Goal: Transaction & Acquisition: Purchase product/service

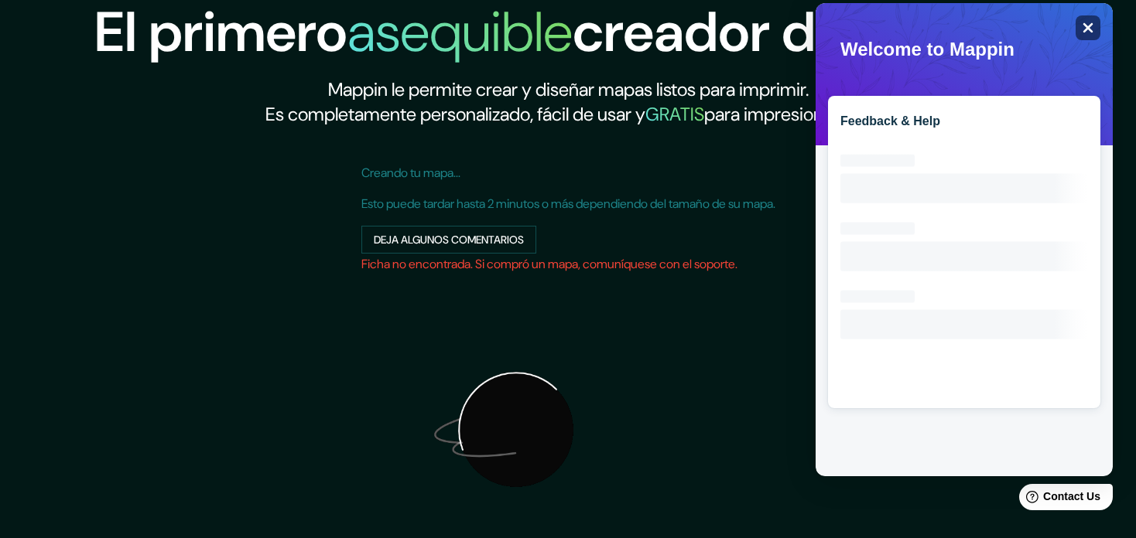
click at [1091, 29] on icon "Close" at bounding box center [1088, 28] width 10 height 10
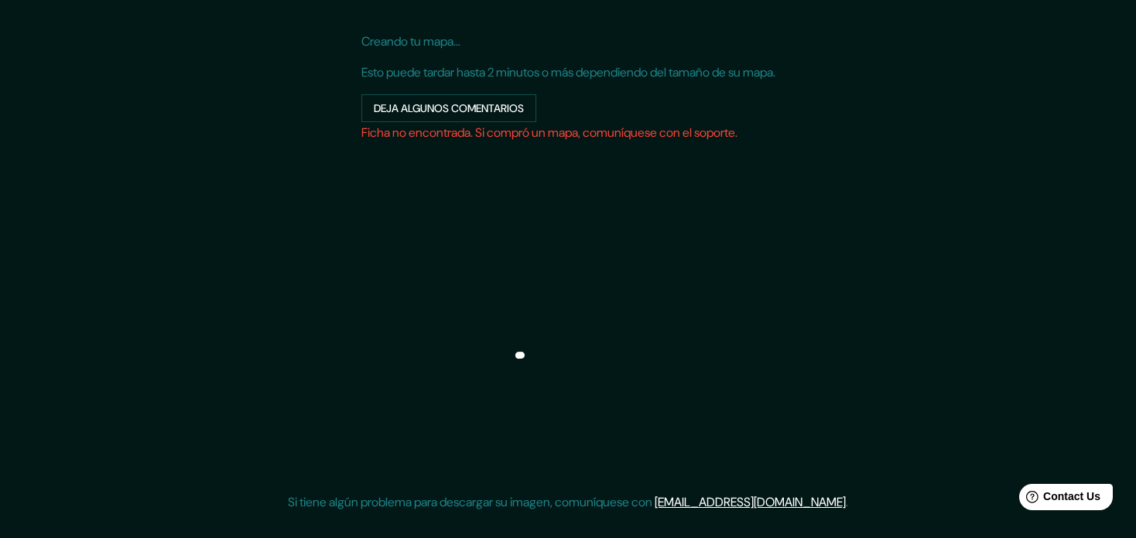
scroll to position [195, 0]
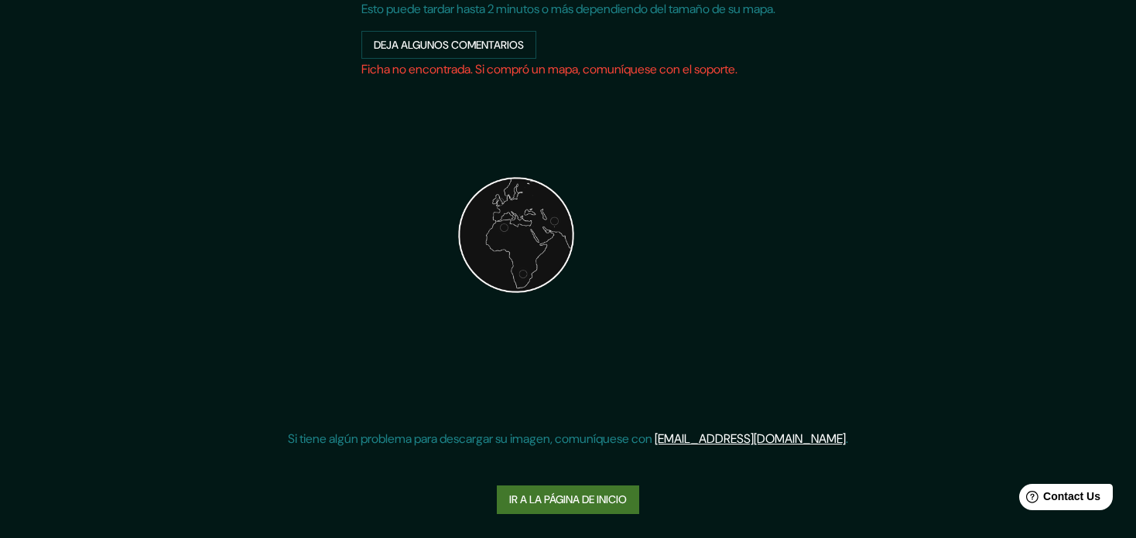
click at [600, 497] on link "Ir a la página de inicio" at bounding box center [568, 500] width 142 height 29
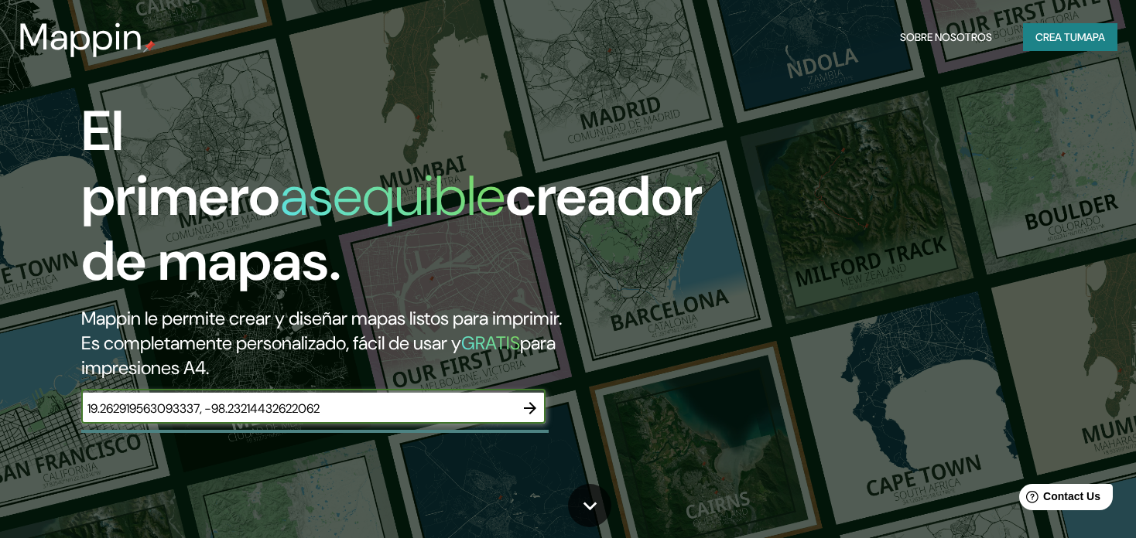
type input "19.262919563093337, -98.23214432622062"
click at [535, 399] on icon "button" at bounding box center [530, 408] width 19 height 19
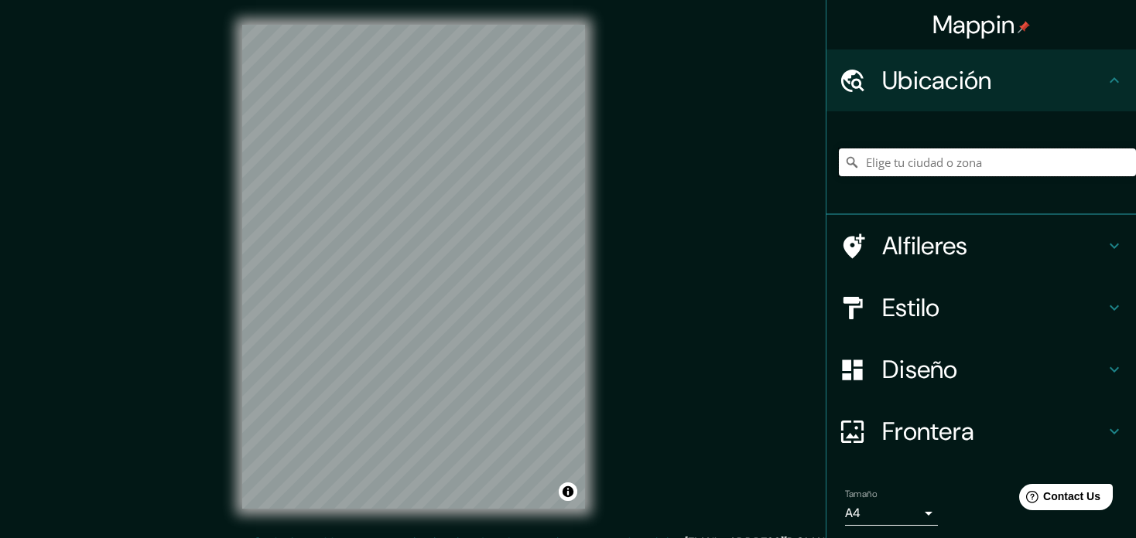
click at [891, 166] on input "Pick your city or area" at bounding box center [987, 163] width 297 height 28
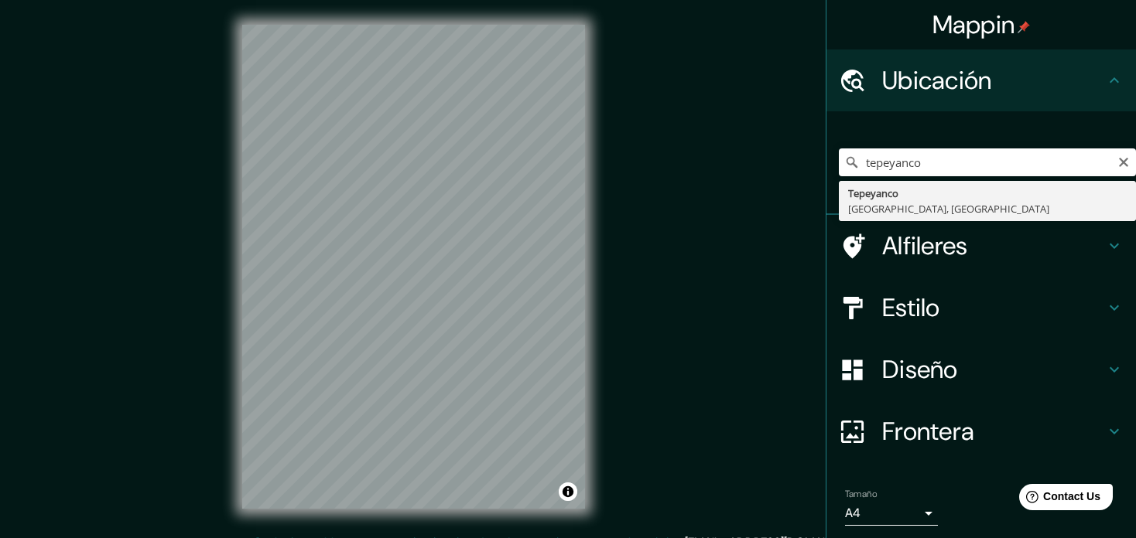
type input "Tepeyanco, [GEOGRAPHIC_DATA], [GEOGRAPHIC_DATA]"
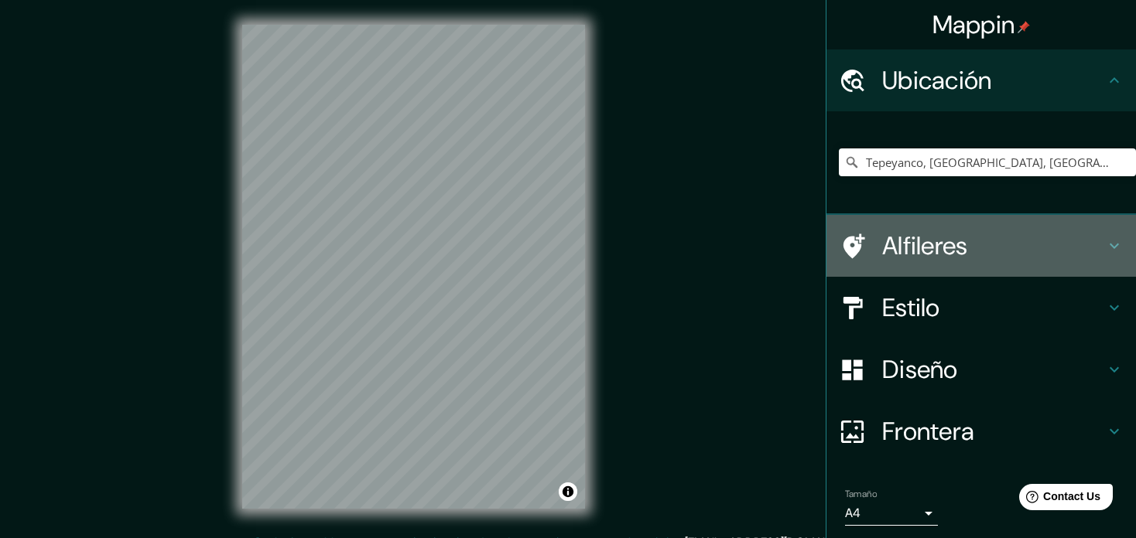
click at [1105, 248] on icon at bounding box center [1114, 246] width 19 height 19
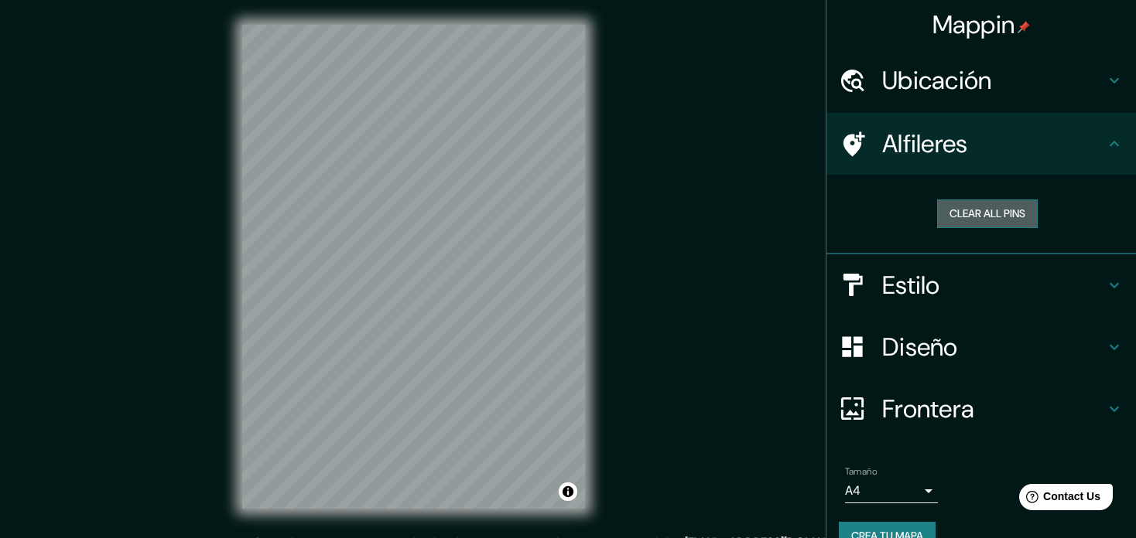
click at [999, 219] on button "Clear all pins" at bounding box center [987, 214] width 101 height 29
click at [952, 155] on h4 "Alfileres" at bounding box center [993, 143] width 223 height 31
click at [1005, 305] on div "Estilo" at bounding box center [980, 286] width 309 height 62
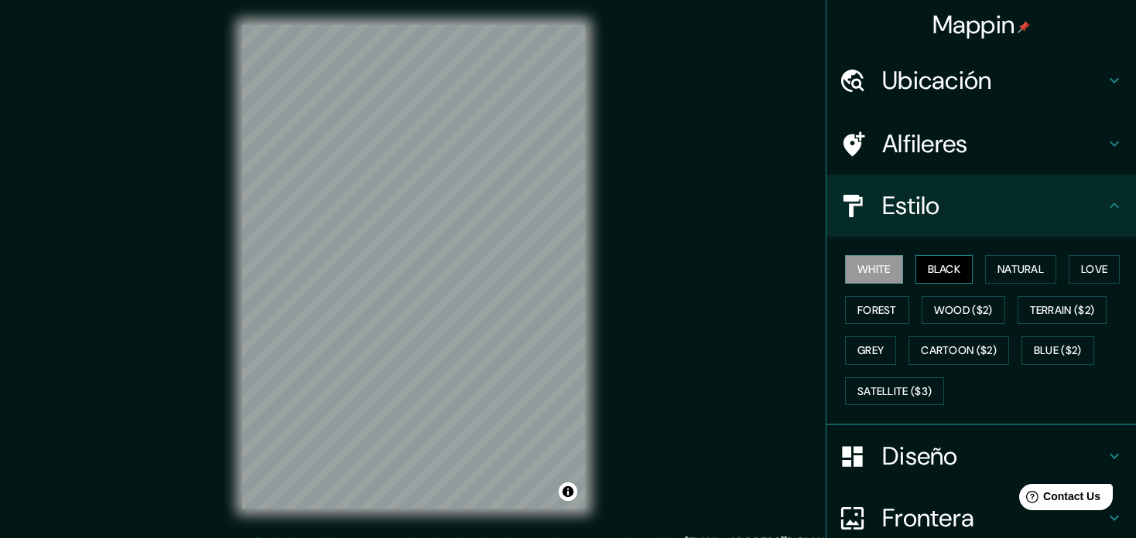
click at [943, 268] on button "Black" at bounding box center [944, 269] width 58 height 29
click at [1023, 270] on button "Natural" at bounding box center [1020, 269] width 71 height 29
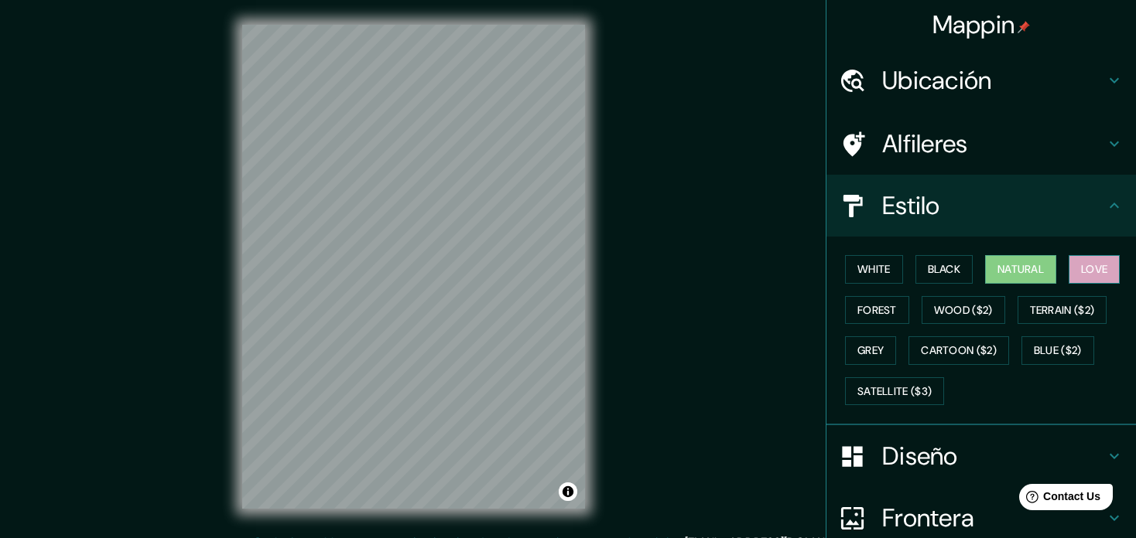
click at [1080, 261] on button "Love" at bounding box center [1093, 269] width 51 height 29
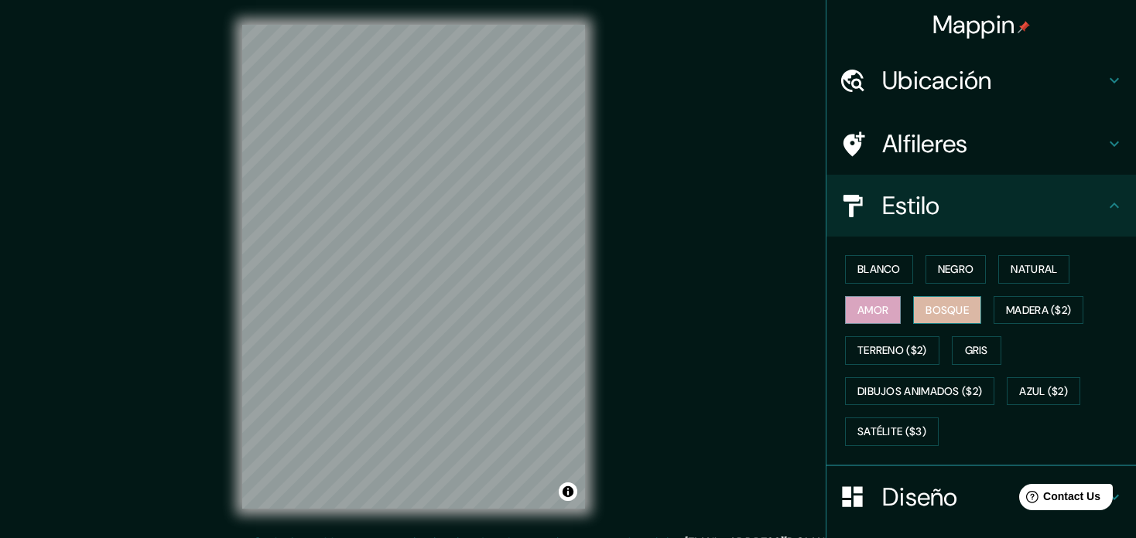
click at [934, 306] on button "Bosque" at bounding box center [947, 310] width 68 height 29
click at [952, 347] on button "Gris" at bounding box center [977, 351] width 50 height 29
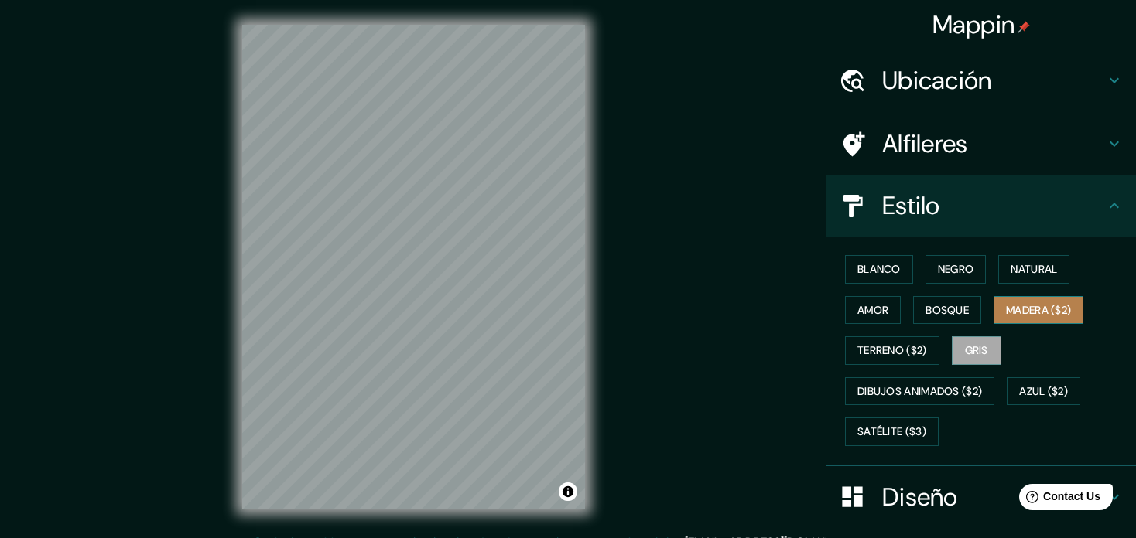
click at [1013, 316] on button "Madera ($2)" at bounding box center [1038, 310] width 90 height 29
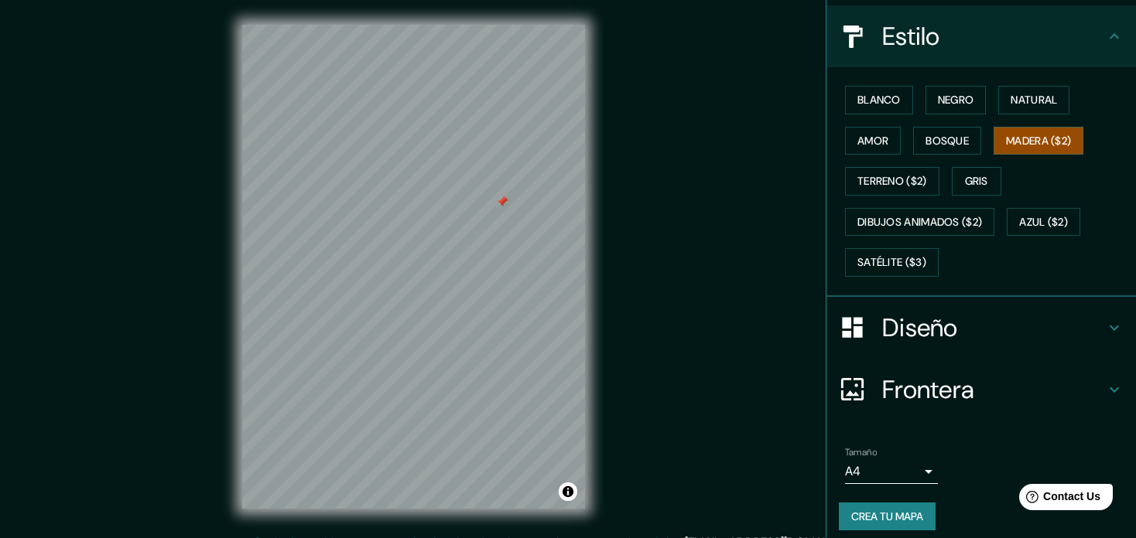
scroll to position [177, 0]
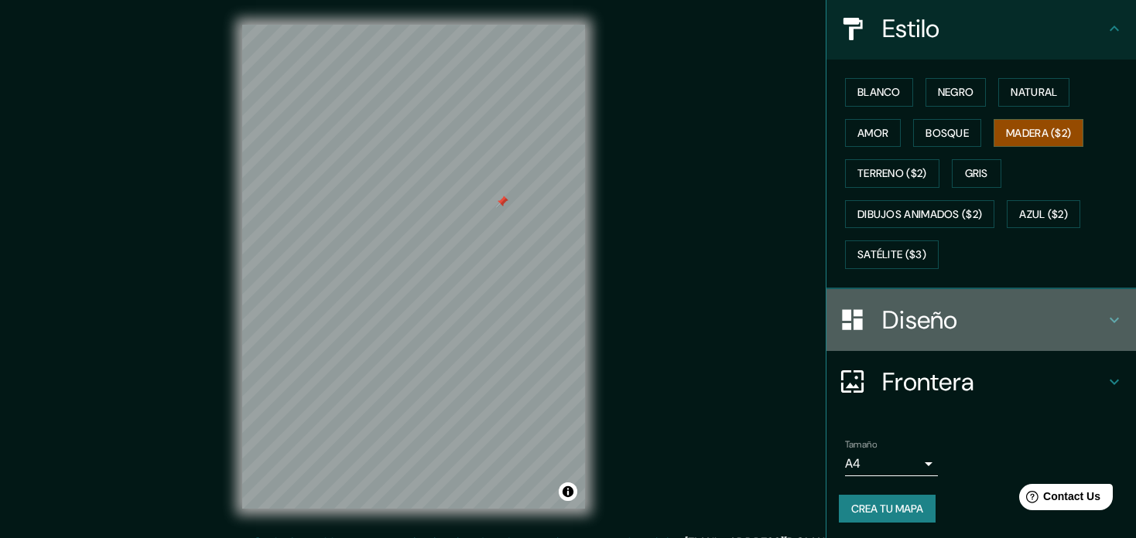
click at [928, 330] on h4 "Diseño" at bounding box center [993, 320] width 223 height 31
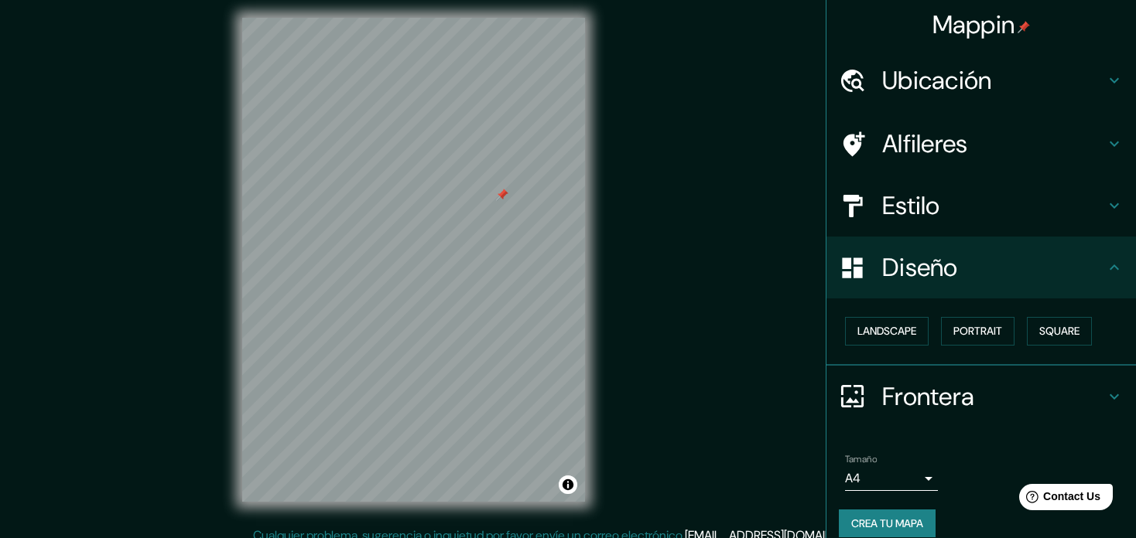
scroll to position [0, 0]
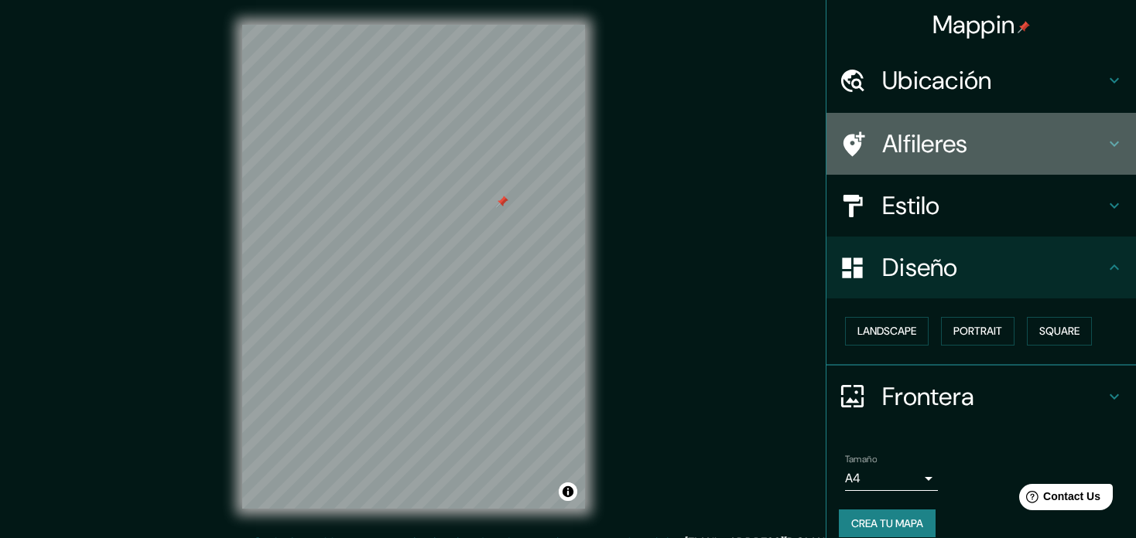
click at [839, 144] on icon at bounding box center [852, 144] width 27 height 27
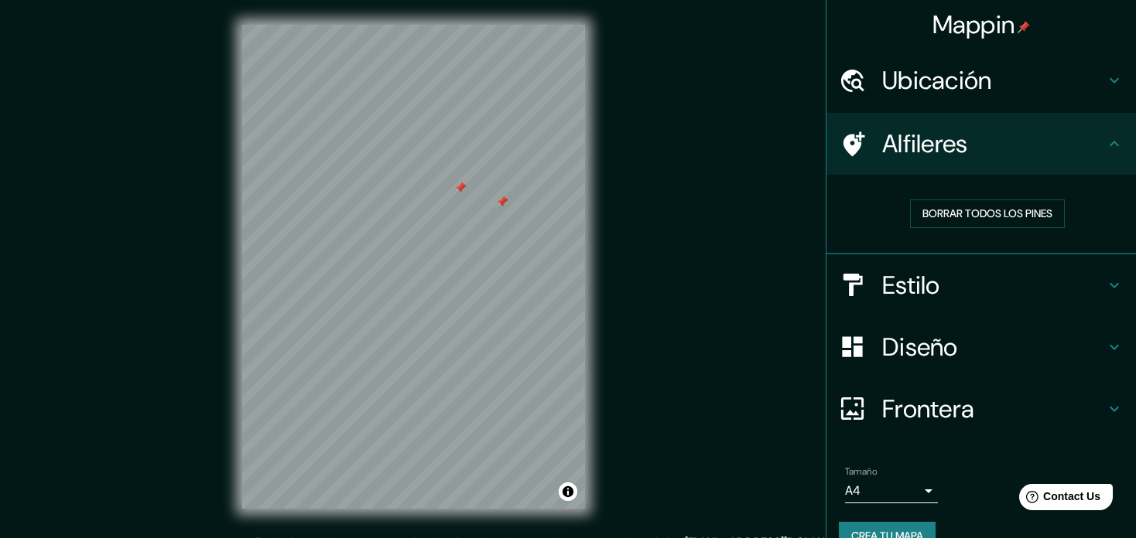
click at [501, 200] on div at bounding box center [502, 202] width 12 height 12
click at [992, 350] on h4 "Diseño" at bounding box center [993, 347] width 223 height 31
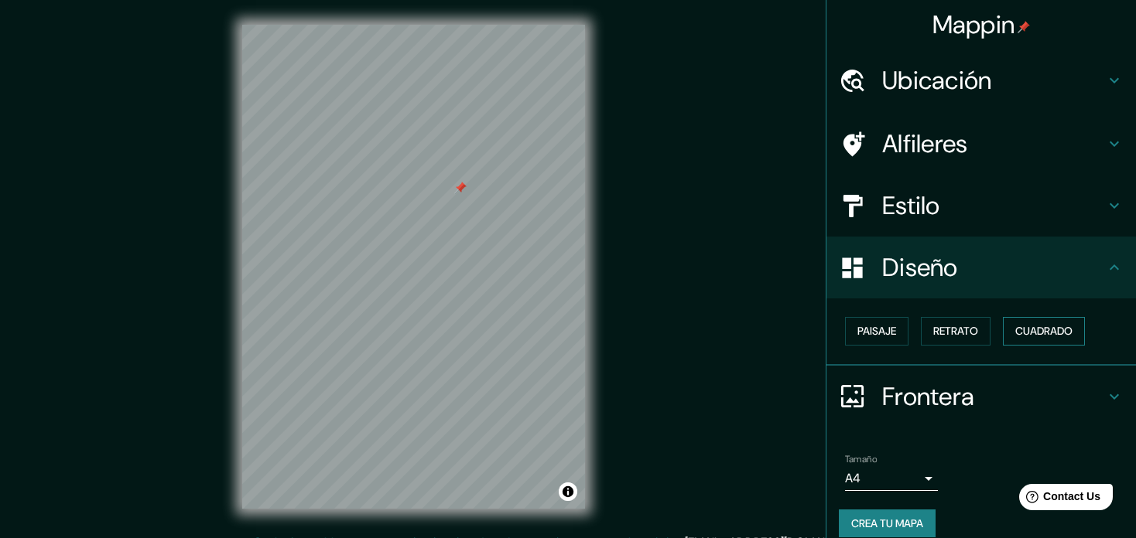
click at [1016, 329] on button "Cuadrado" at bounding box center [1044, 331] width 82 height 29
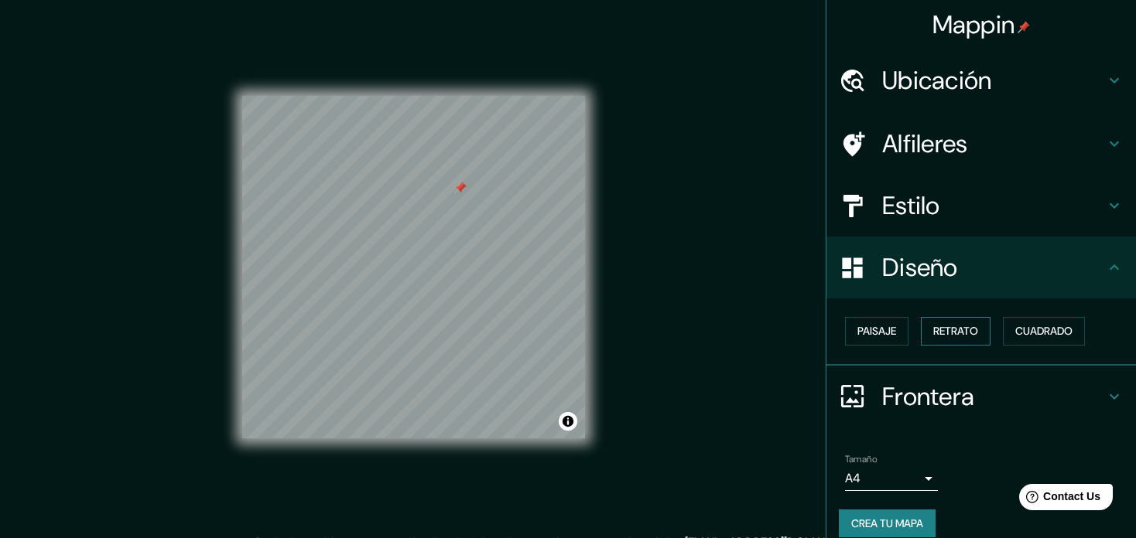
click at [956, 341] on button "Retrato" at bounding box center [956, 331] width 70 height 29
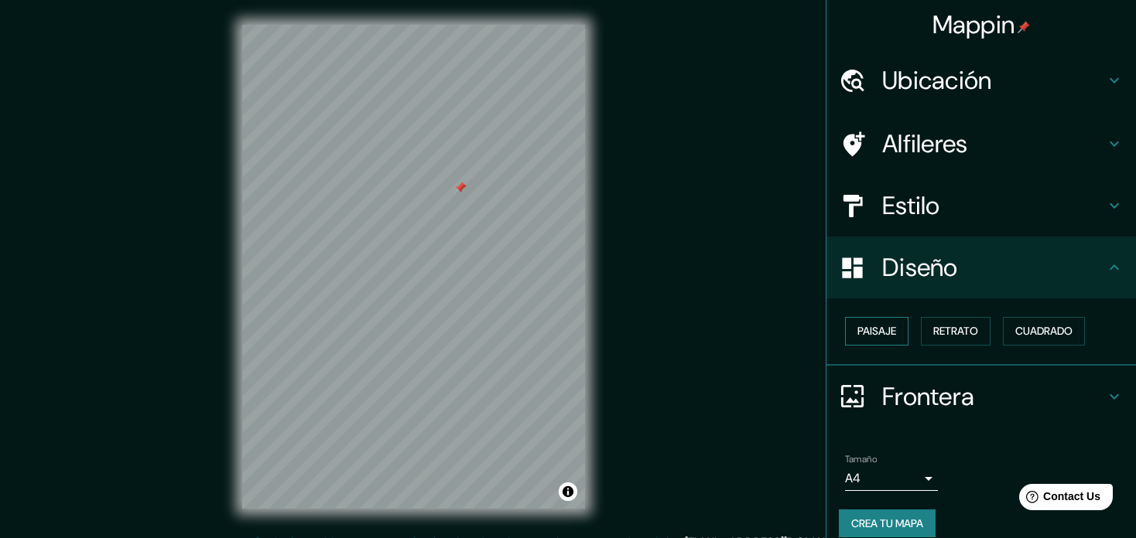
click at [886, 344] on button "Paisaje" at bounding box center [876, 331] width 63 height 29
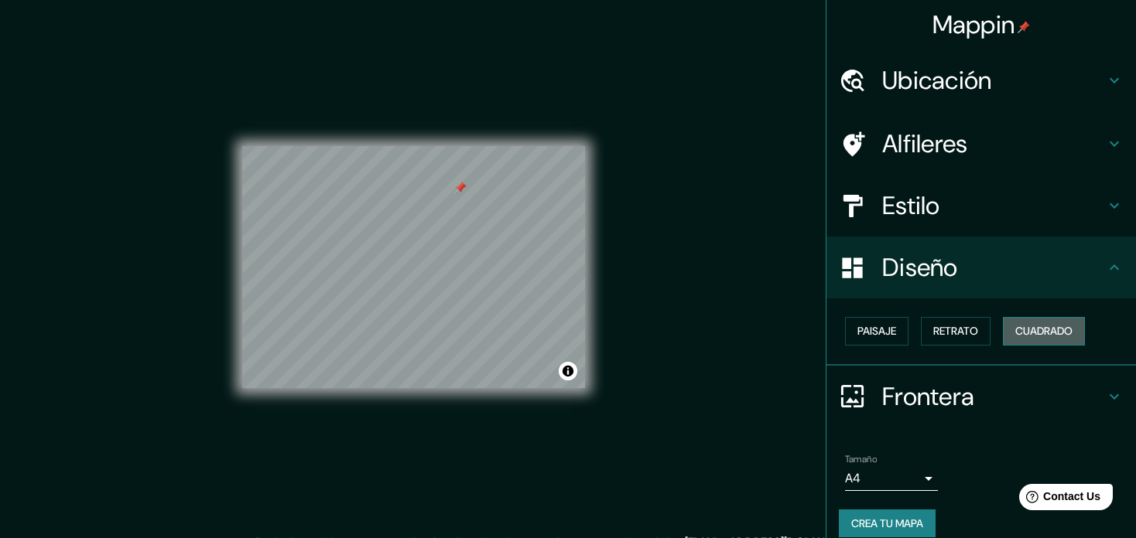
click at [1005, 333] on button "Cuadrado" at bounding box center [1044, 331] width 82 height 29
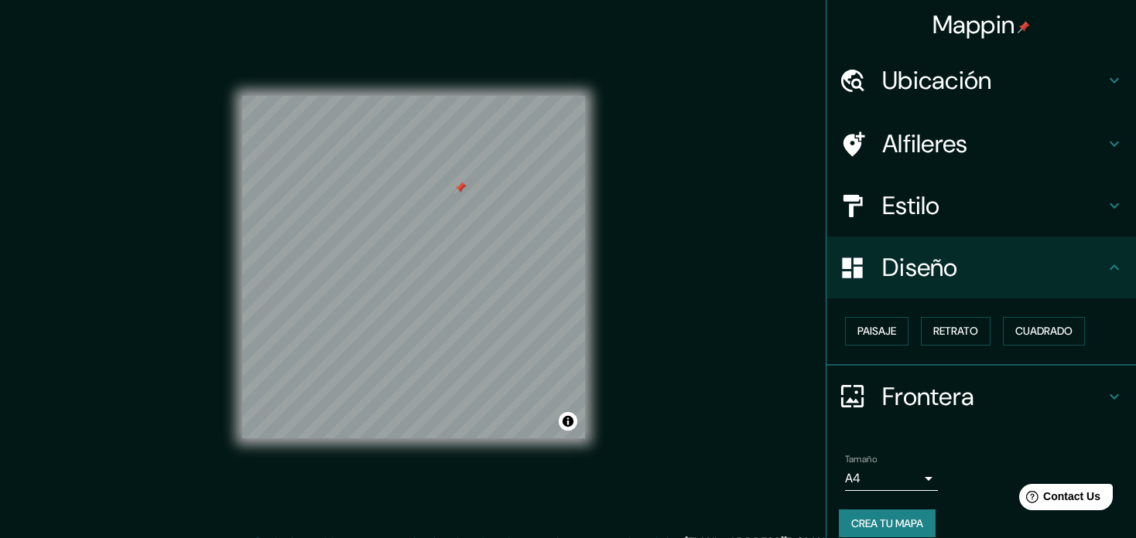
click at [980, 334] on div "Paisaje Retrato Cuadrado" at bounding box center [987, 331] width 297 height 41
click at [982, 334] on div "Paisaje Retrato Cuadrado" at bounding box center [987, 331] width 297 height 41
click at [963, 338] on button "Retrato" at bounding box center [956, 331] width 70 height 29
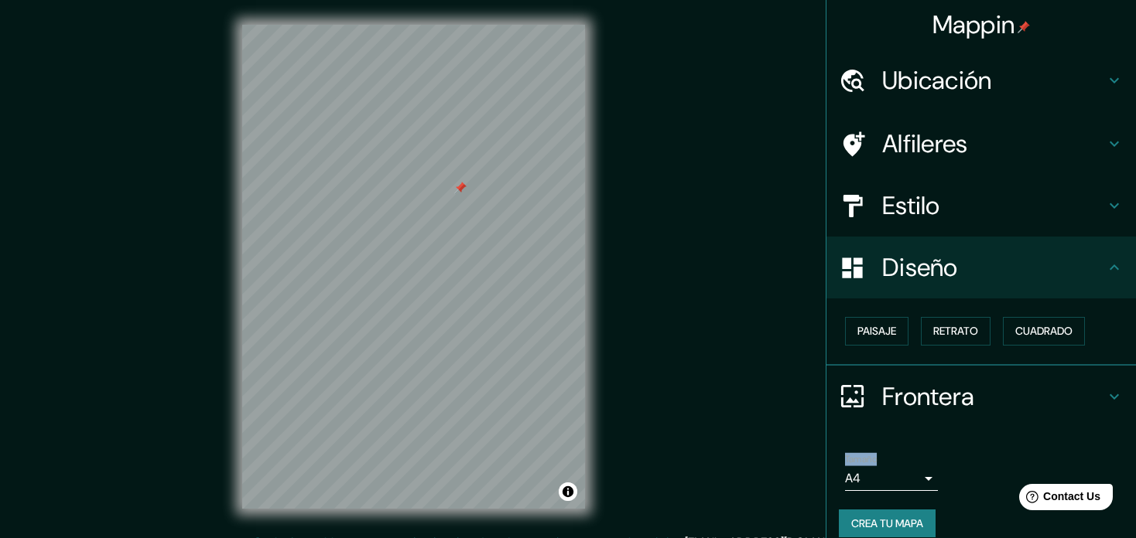
click at [1114, 260] on div "Diseño" at bounding box center [980, 268] width 309 height 62
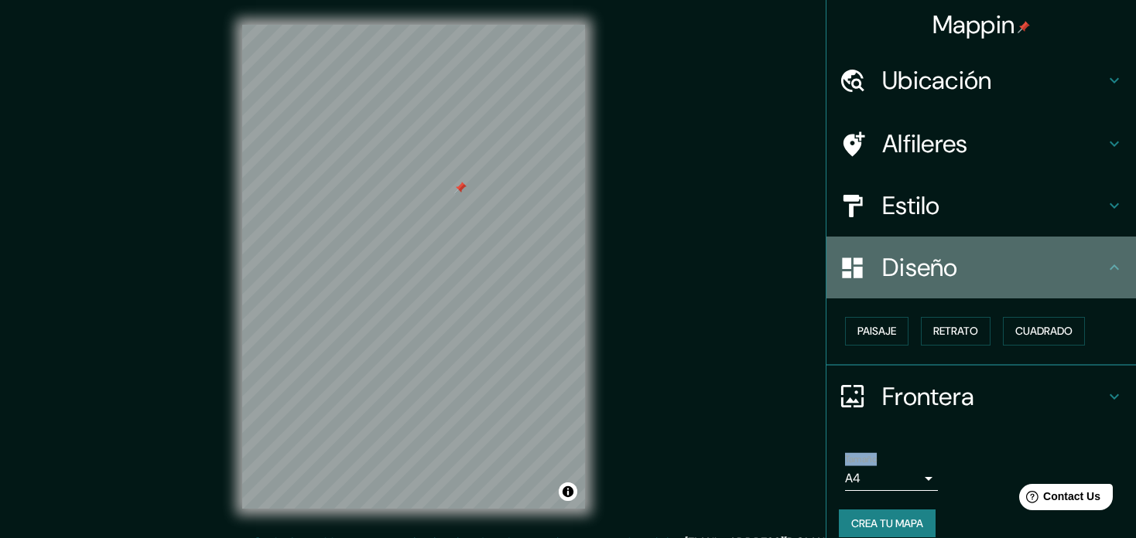
drag, startPoint x: 1101, startPoint y: 256, endPoint x: 1098, endPoint y: 266, distance: 10.5
click at [1101, 256] on div "Diseño" at bounding box center [980, 268] width 309 height 62
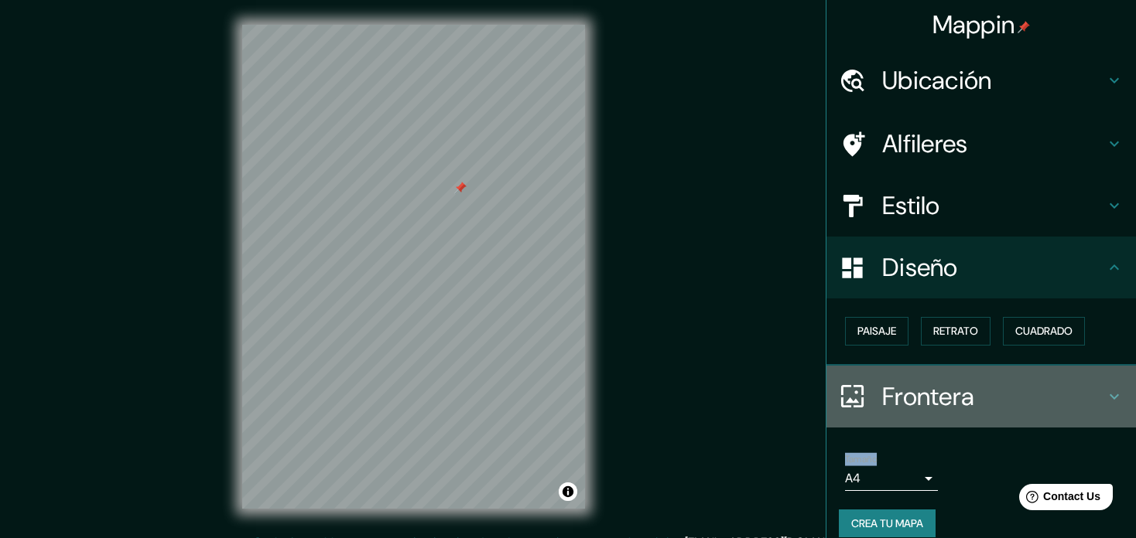
click at [1105, 388] on icon at bounding box center [1114, 397] width 19 height 19
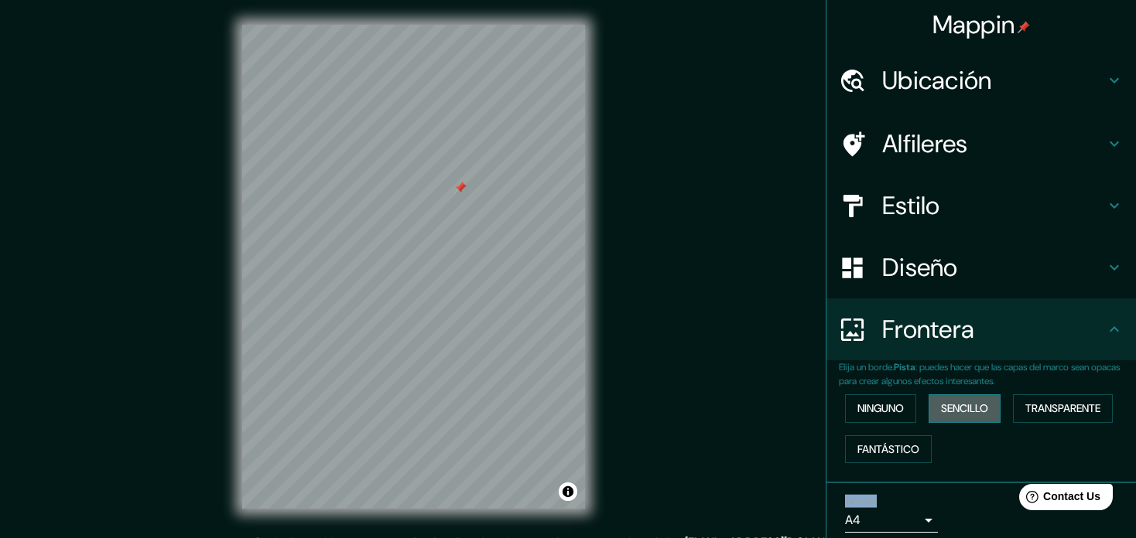
click at [967, 402] on button "Sencillo" at bounding box center [964, 409] width 72 height 29
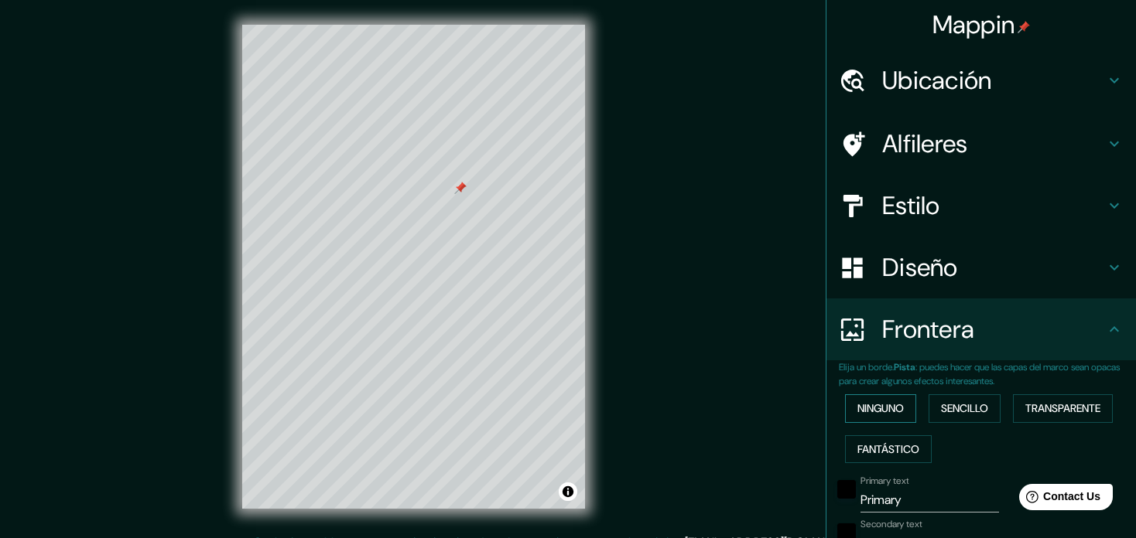
click at [902, 410] on button "Ninguno" at bounding box center [880, 409] width 71 height 29
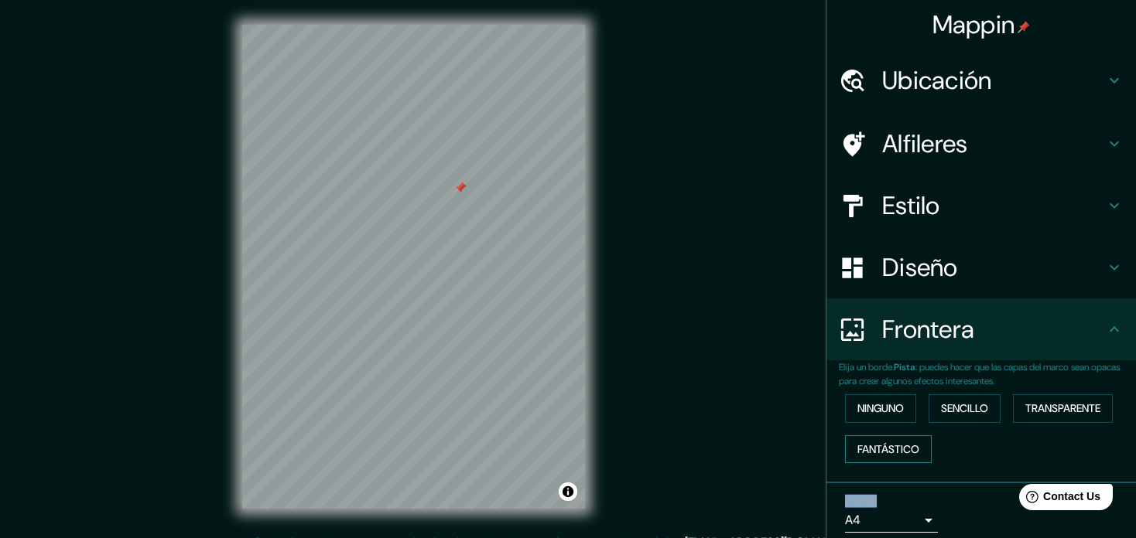
click at [902, 442] on button "Fantástico" at bounding box center [888, 450] width 87 height 29
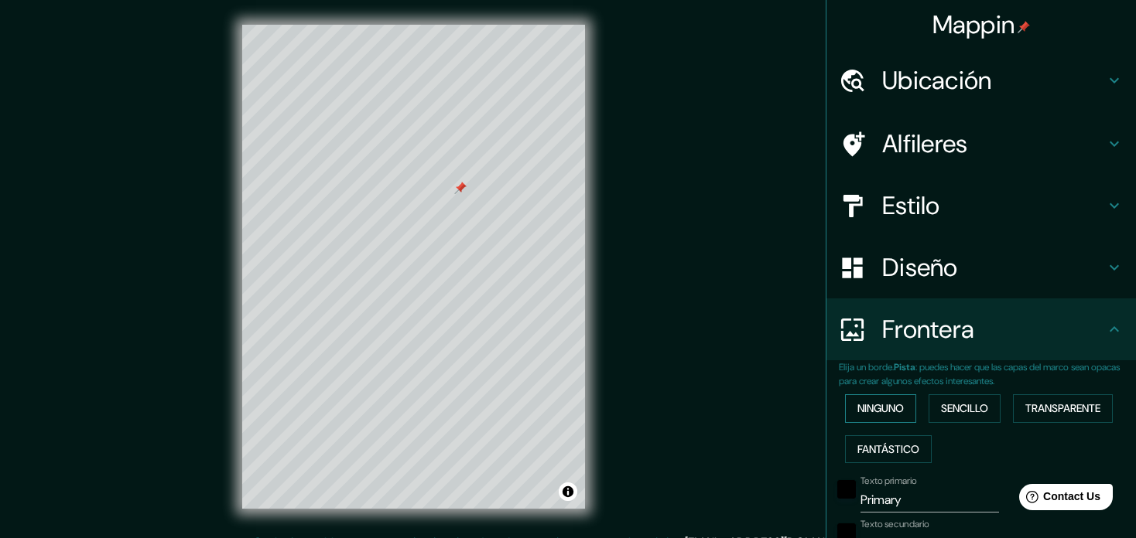
click at [860, 406] on button "Ninguno" at bounding box center [880, 409] width 71 height 29
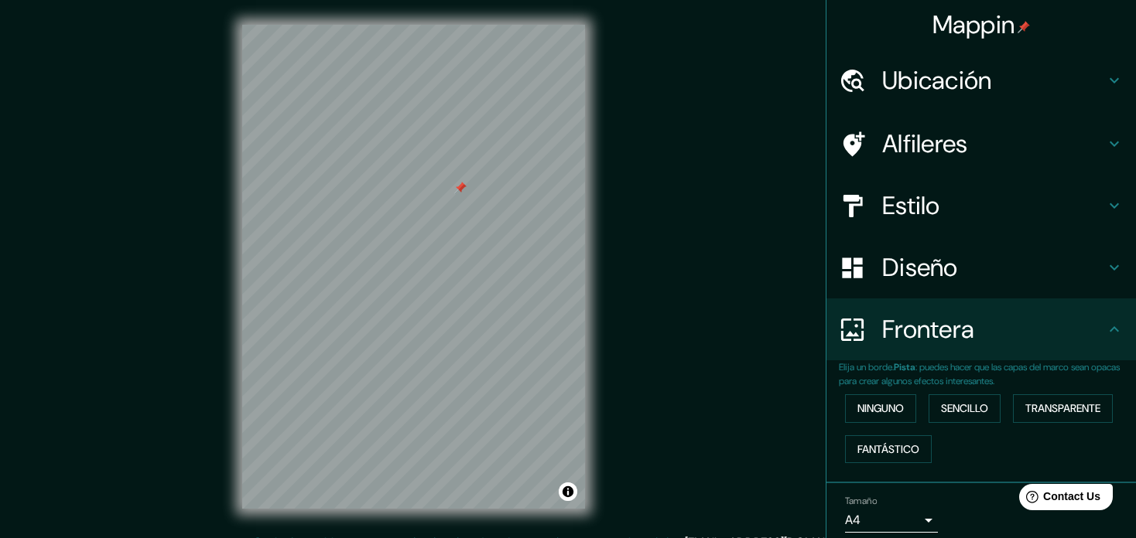
click at [636, 251] on div "Mappin Ubicación Tepeyanco, [GEOGRAPHIC_DATA], [GEOGRAPHIC_DATA] Alfileres Esti…" at bounding box center [568, 279] width 1136 height 559
